Goal: Obtain resource: Obtain resource

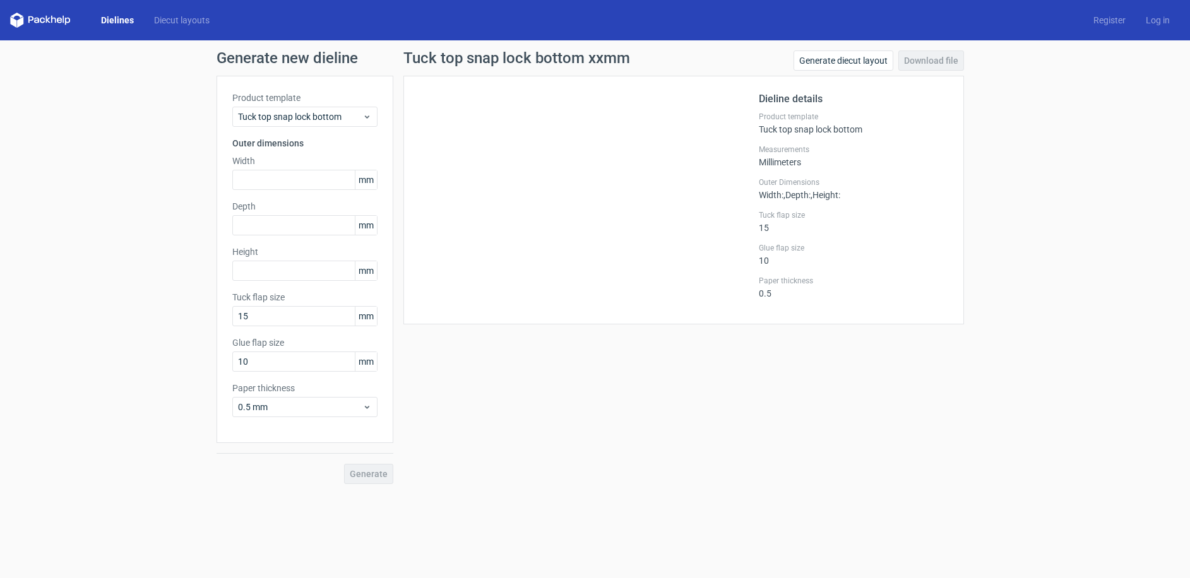
click at [197, 4] on div "Dielines Diecut layouts Register Log in" at bounding box center [595, 20] width 1190 height 40
click at [177, 21] on link "Diecut layouts" at bounding box center [182, 20] width 76 height 13
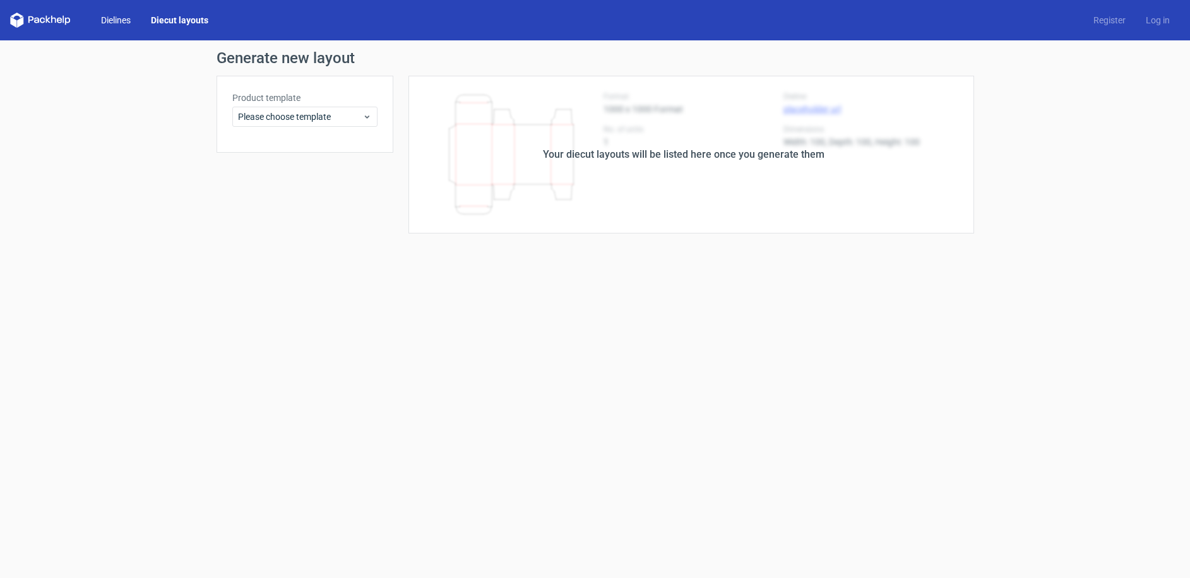
click at [104, 18] on link "Dielines" at bounding box center [116, 20] width 50 height 13
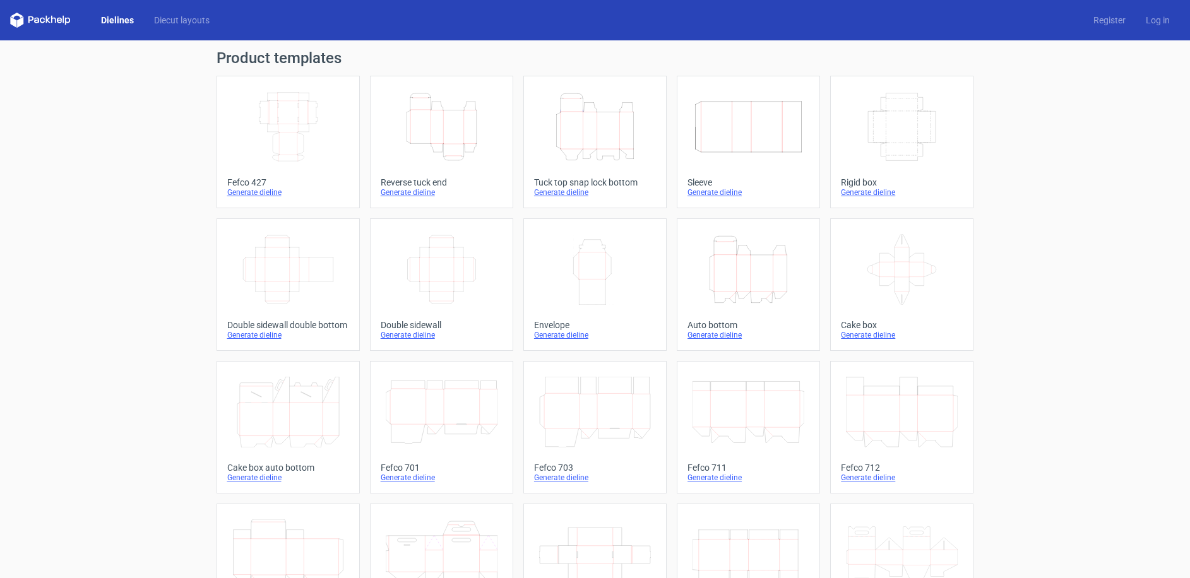
click at [428, 124] on icon "Height Depth Width" at bounding box center [442, 127] width 112 height 71
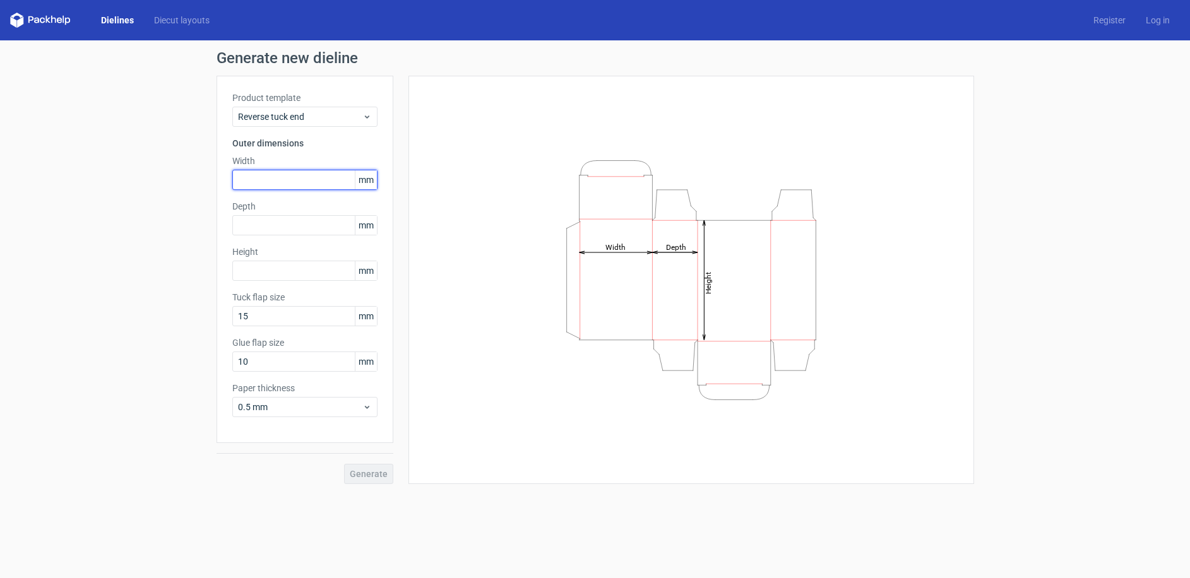
click at [300, 181] on input "text" at bounding box center [304, 180] width 145 height 20
type input "58"
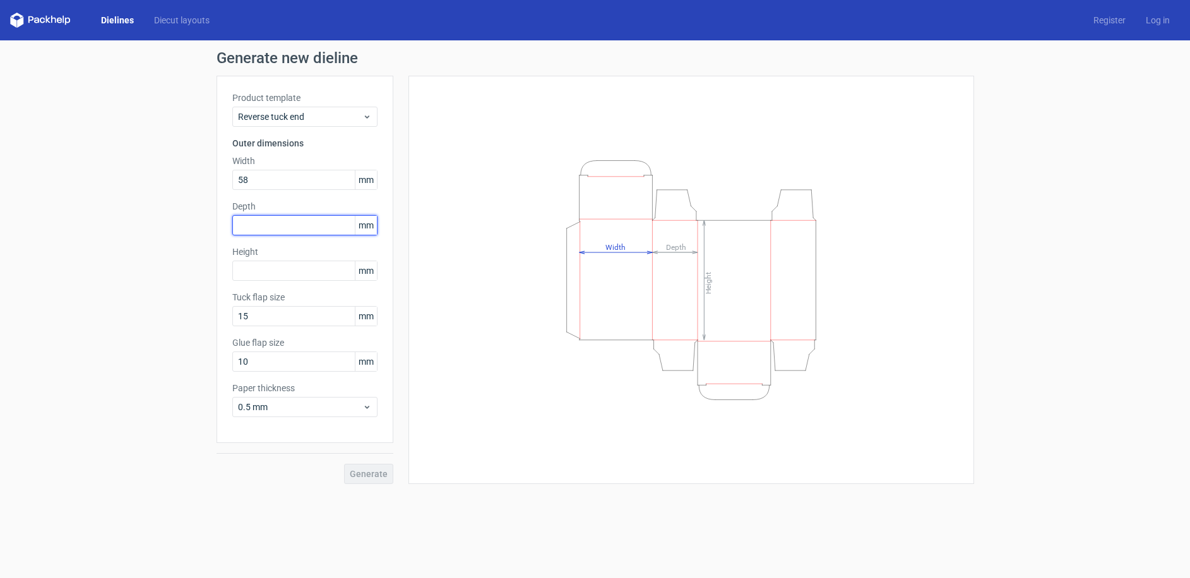
click at [274, 216] on input "text" at bounding box center [304, 225] width 145 height 20
type input "58"
click at [274, 272] on input "text" at bounding box center [304, 271] width 145 height 20
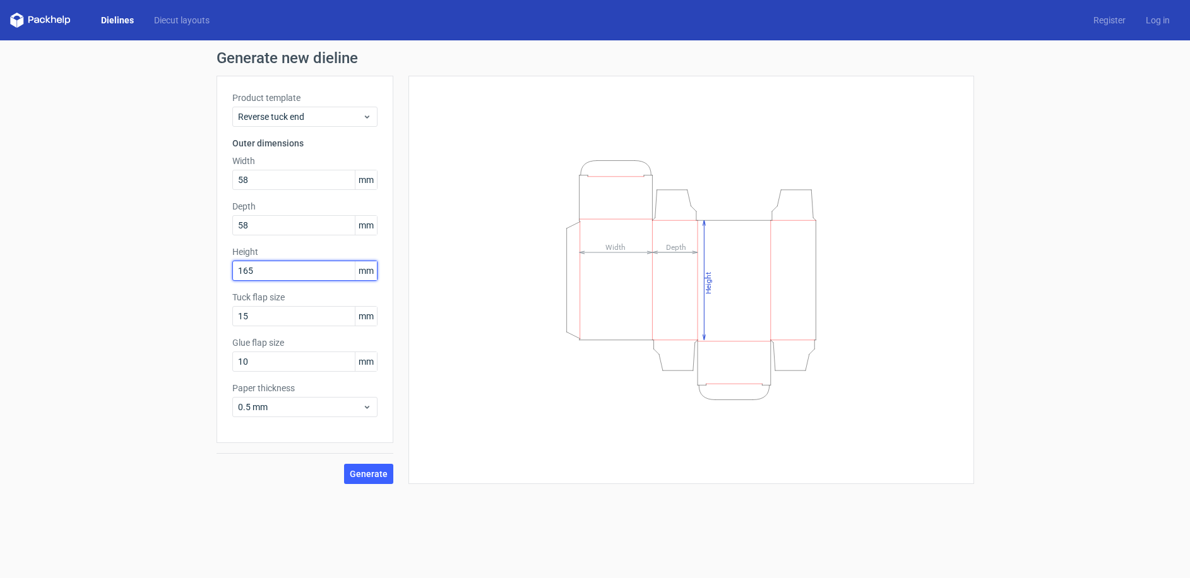
type input "165"
click at [252, 538] on form "Generate new dieline Product template Reverse tuck end Outer dimensions Width 5…" at bounding box center [595, 309] width 1190 height 538
click at [362, 473] on span "Generate" at bounding box center [369, 474] width 38 height 9
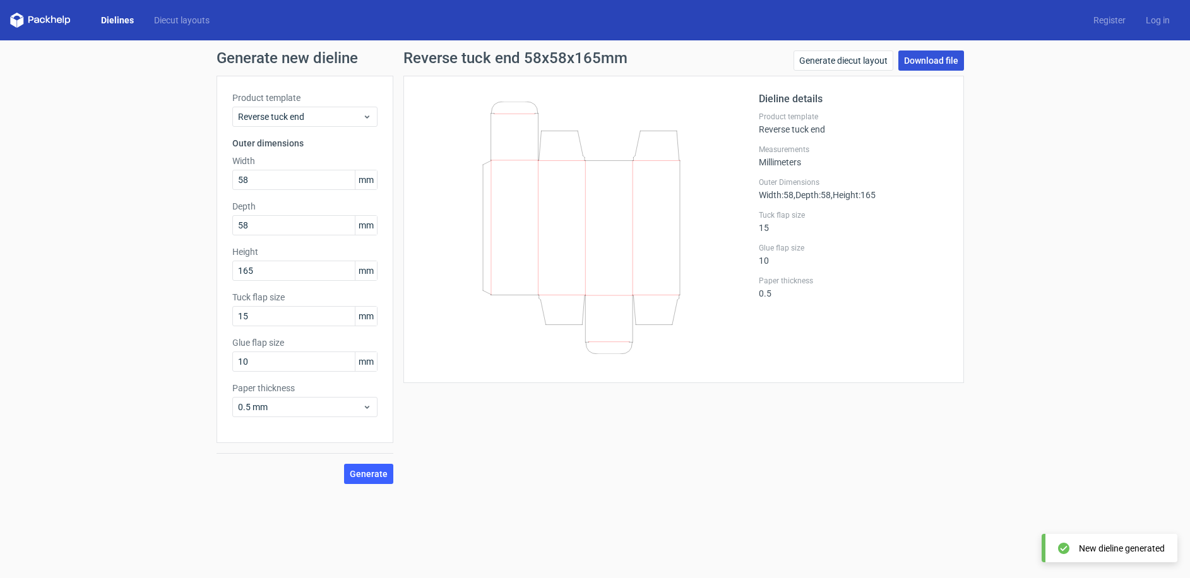
click at [934, 57] on link "Download file" at bounding box center [931, 60] width 66 height 20
